Goal: Obtain resource: Obtain resource

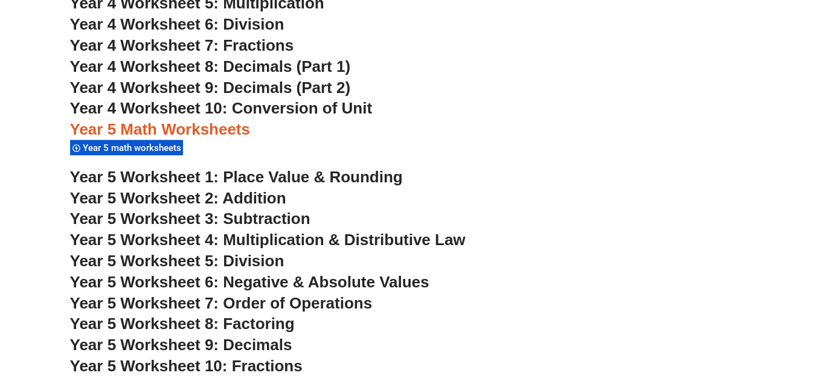
scroll to position [2232, 0]
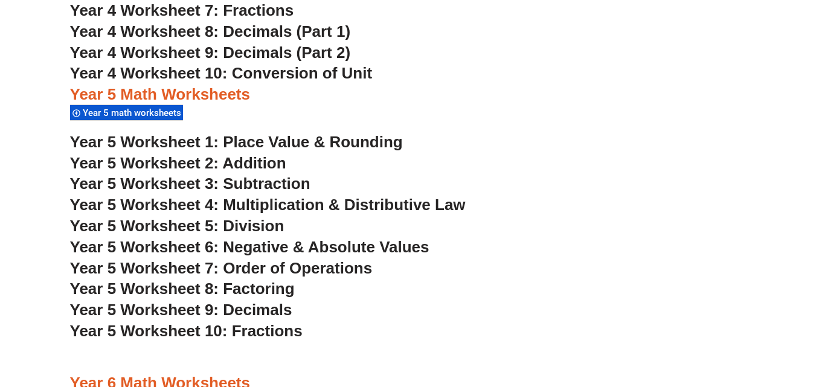
click at [276, 247] on span "Year 5 Worksheet 6: Negative & Absolute Values" at bounding box center [250, 247] width 360 height 18
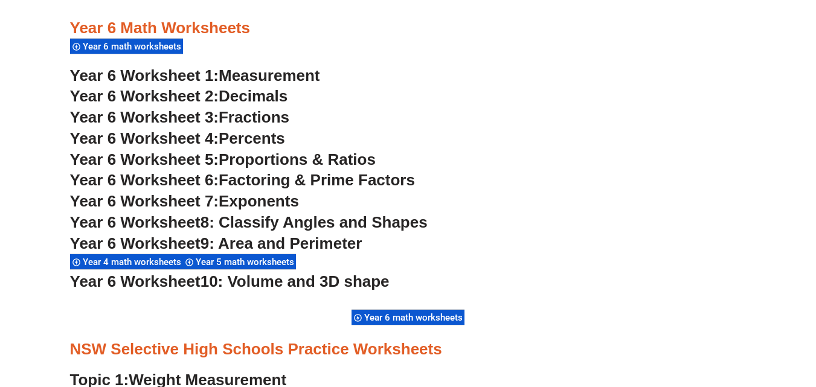
scroll to position [2595, 0]
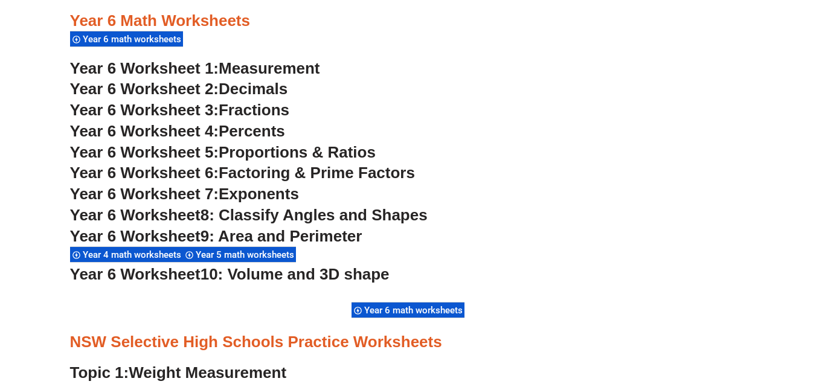
click at [261, 277] on span "10: Volume and 3D shape" at bounding box center [295, 274] width 189 height 18
click at [282, 129] on span "Percents" at bounding box center [252, 131] width 66 height 18
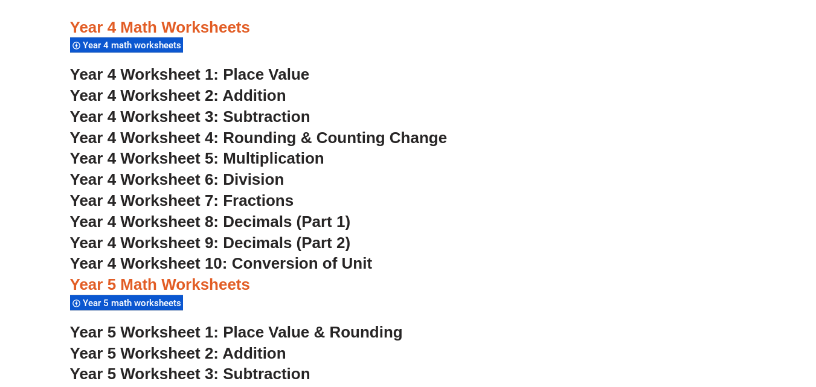
scroll to position [2051, 0]
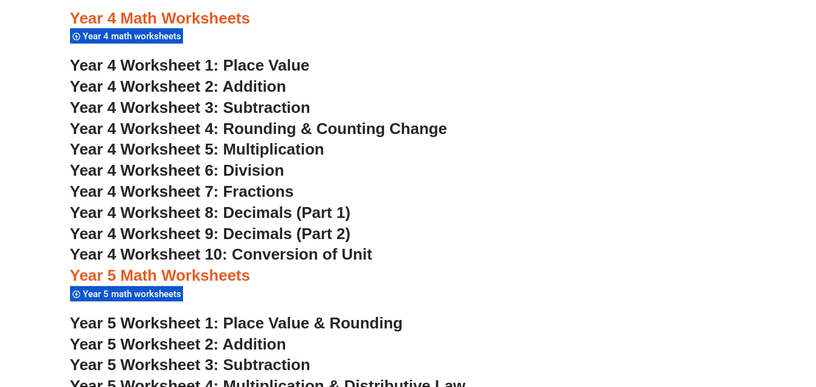
click at [164, 191] on span "Year 4 Worksheet 7: Fractions" at bounding box center [182, 192] width 224 height 18
click at [265, 107] on span "Year 4 Worksheet 3: Subtraction" at bounding box center [190, 108] width 241 height 18
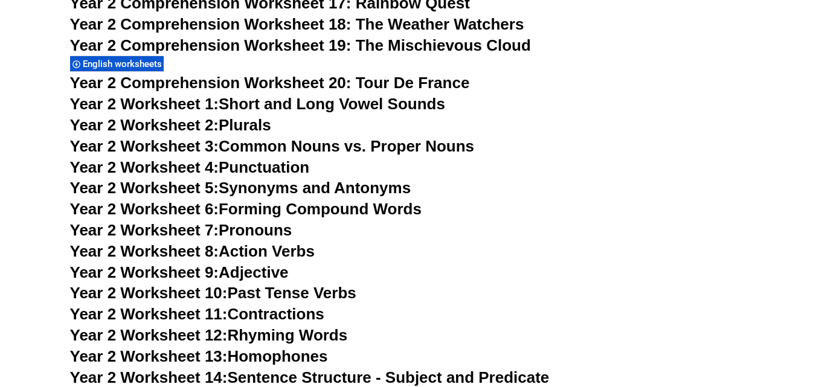
scroll to position [3052, 0]
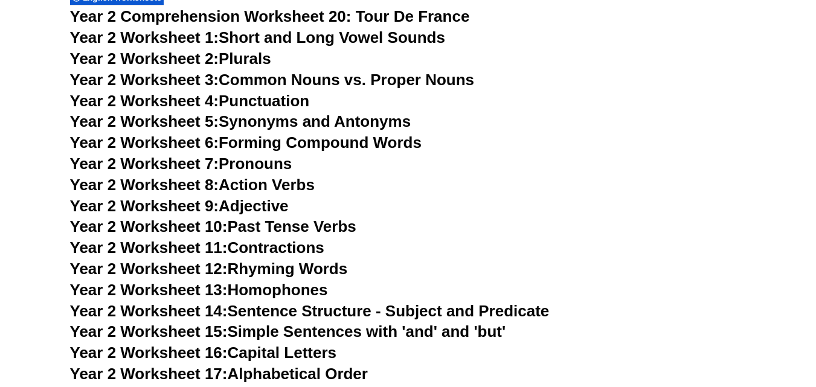
click at [299, 80] on link "Year 2 Worksheet 3: Common Nouns vs. Proper Nouns" at bounding box center [272, 80] width 405 height 18
click at [272, 187] on link "Year 2 Worksheet 8: Action Verbs" at bounding box center [192, 185] width 245 height 18
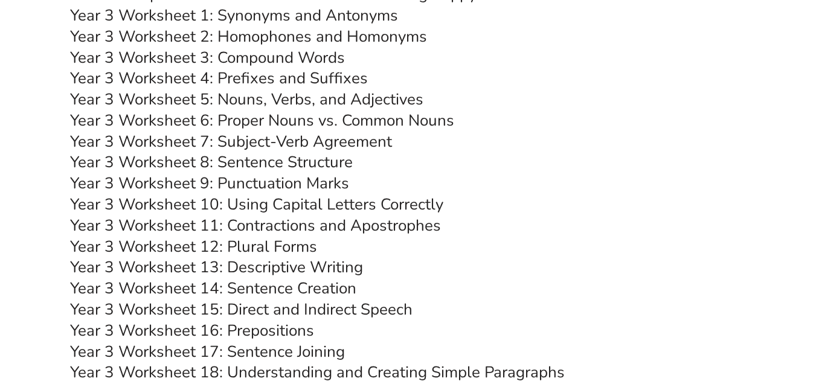
scroll to position [4019, 0]
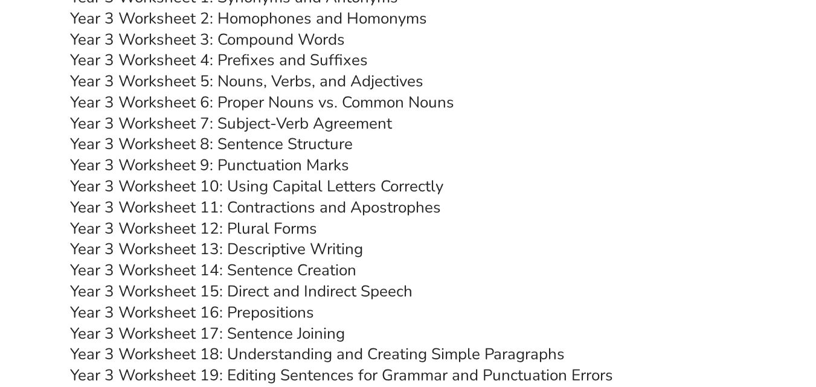
click at [313, 106] on link "Year 3 Worksheet 6: Proper Nouns vs. Common Nouns" at bounding box center [262, 102] width 384 height 21
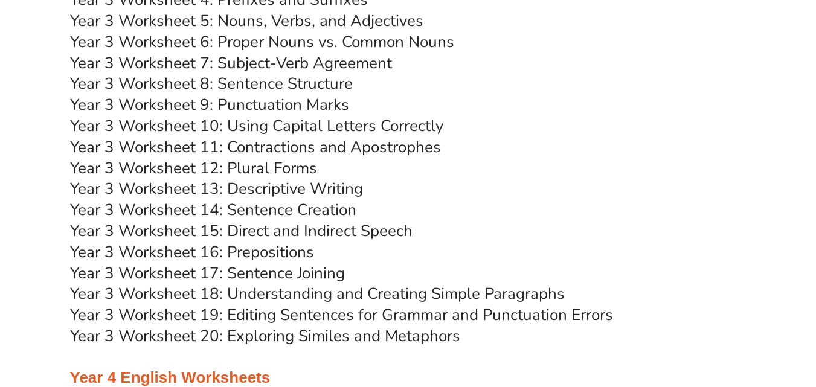
click at [241, 173] on link "Year 3 Worksheet 12: Plural Forms" at bounding box center [193, 168] width 247 height 21
